Goal: Navigation & Orientation: Find specific page/section

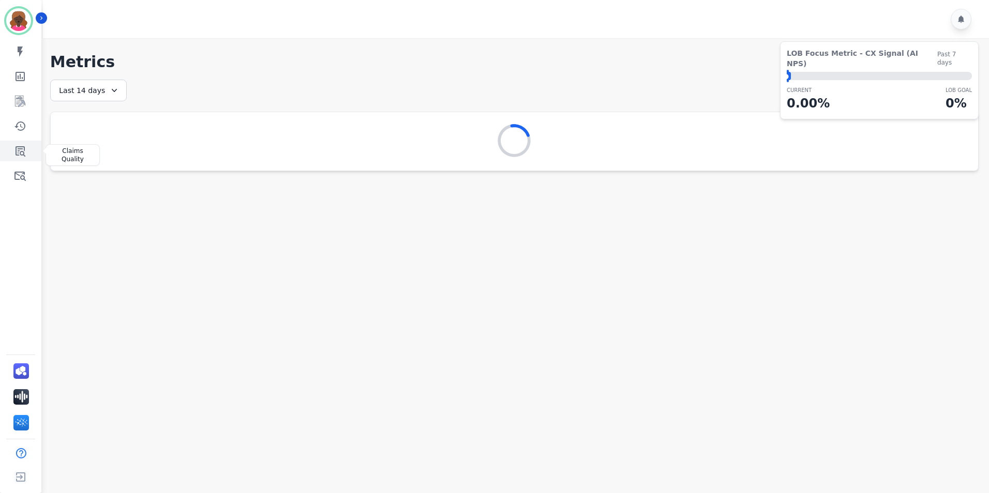
click at [23, 148] on icon "Sidebar" at bounding box center [20, 151] width 12 height 12
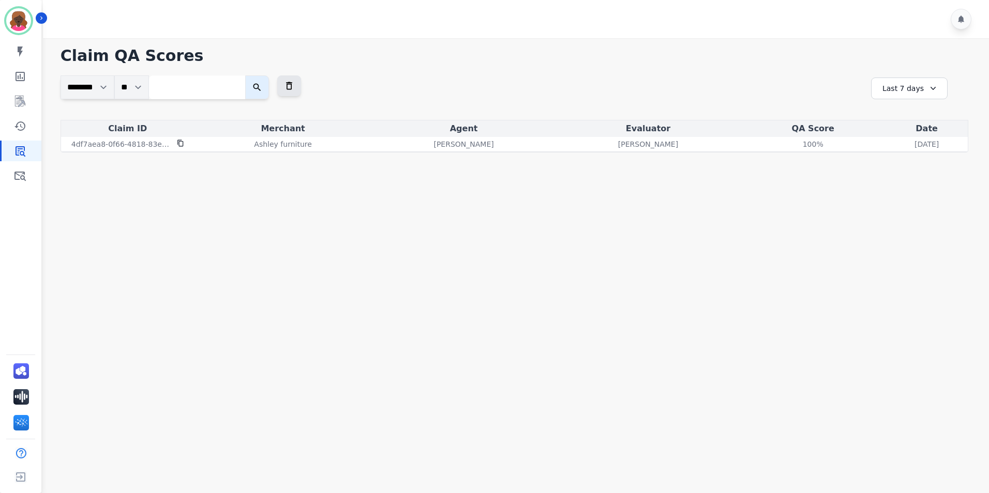
click at [928, 84] on icon at bounding box center [933, 88] width 10 height 10
click at [920, 161] on li "Last 14 days" at bounding box center [916, 164] width 52 height 10
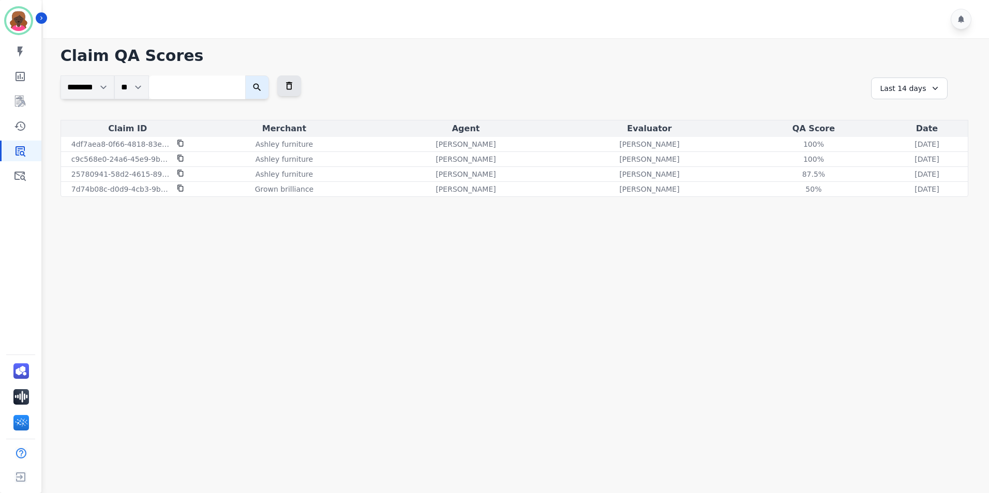
click at [23, 66] on div "My skills My Metrics Interaction Mining Coaching History Claims Quality Ticket/…" at bounding box center [20, 113] width 41 height 145
click at [14, 79] on icon "Sidebar" at bounding box center [20, 76] width 12 height 12
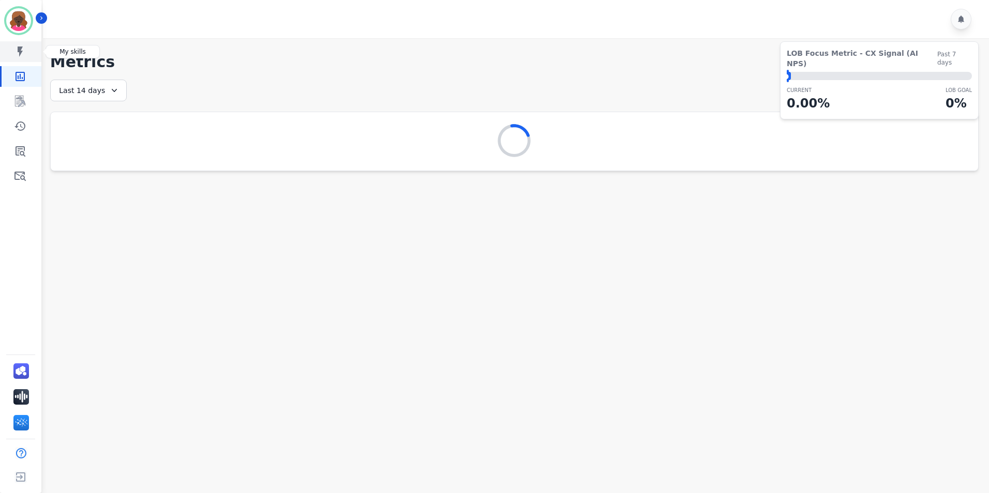
click at [16, 61] on link "Sidebar" at bounding box center [22, 51] width 40 height 21
